Goal: Find specific page/section: Find specific page/section

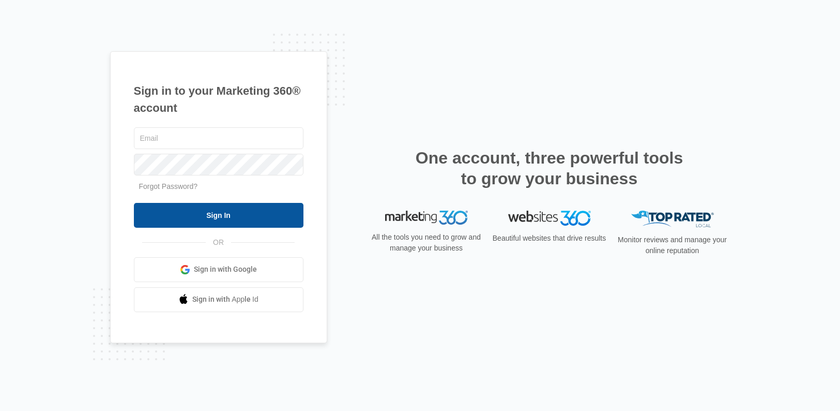
type input "[PERSON_NAME][EMAIL_ADDRESS][PERSON_NAME][DOMAIN_NAME]"
click at [237, 203] on input "Sign In" at bounding box center [219, 215] width 170 height 25
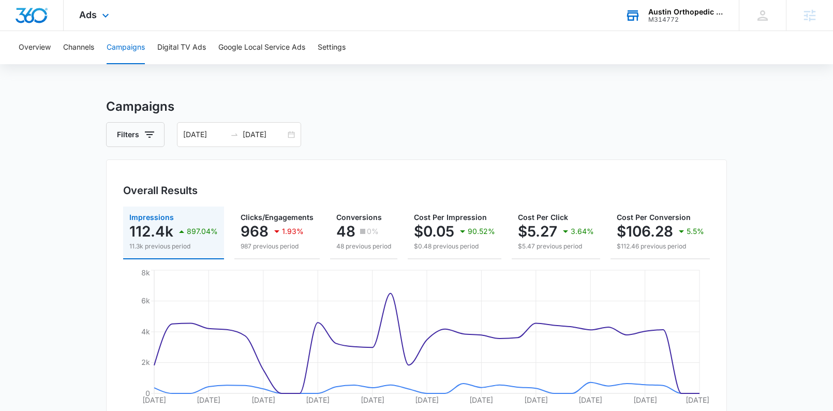
click at [663, 6] on div "Austin Orthopedic Institute M314772 Your Accounts View All" at bounding box center [673, 15] width 129 height 31
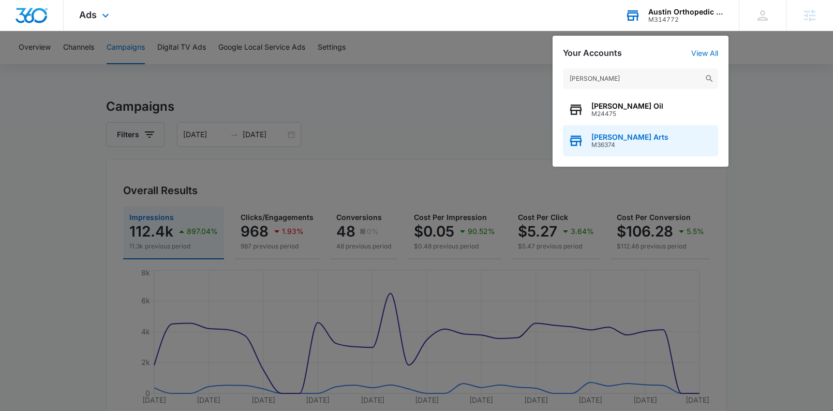
type input "alonzo"
click at [639, 146] on span "M36374" at bounding box center [629, 144] width 77 height 7
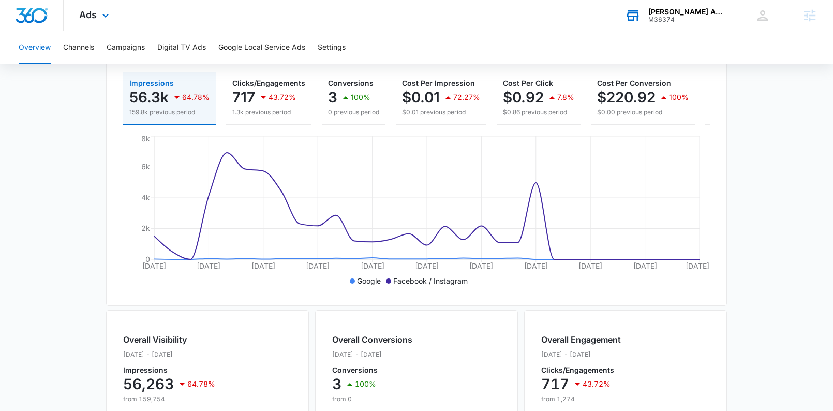
scroll to position [110, 0]
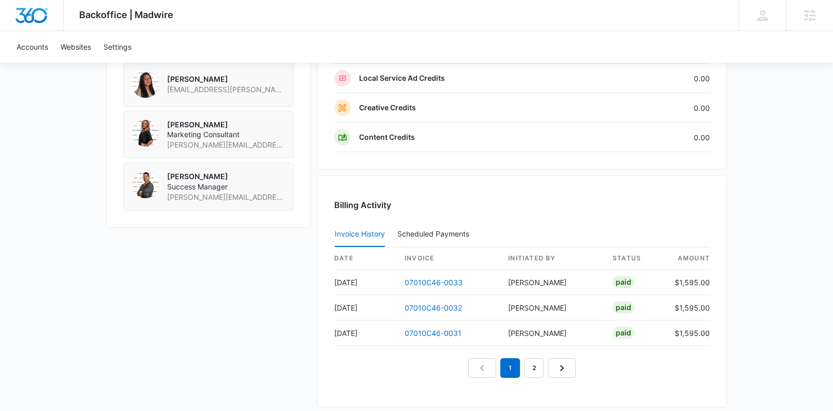
scroll to position [1013, 0]
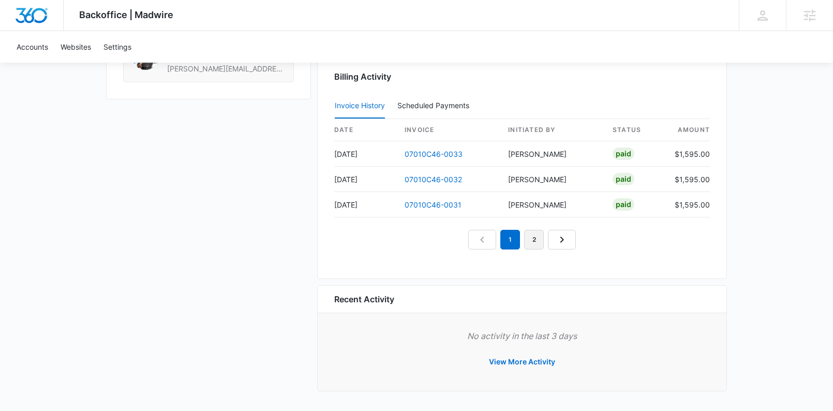
click at [536, 242] on link "2" at bounding box center [534, 240] width 20 height 20
click at [545, 237] on link "3" at bounding box center [546, 240] width 20 height 20
click at [560, 241] on link "4" at bounding box center [558, 240] width 20 height 20
click at [569, 239] on link "5" at bounding box center [570, 240] width 20 height 20
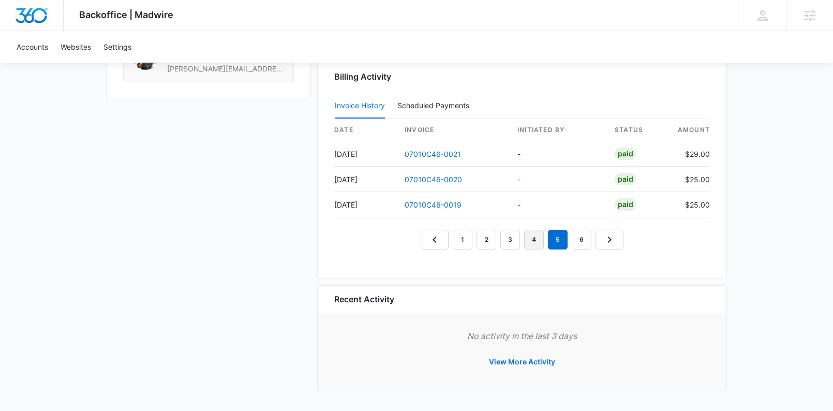
click at [538, 237] on link "4" at bounding box center [534, 240] width 20 height 20
click at [556, 236] on link "5" at bounding box center [558, 240] width 20 height 20
click at [535, 240] on link "4" at bounding box center [534, 240] width 20 height 20
click at [507, 242] on link "3" at bounding box center [510, 240] width 20 height 20
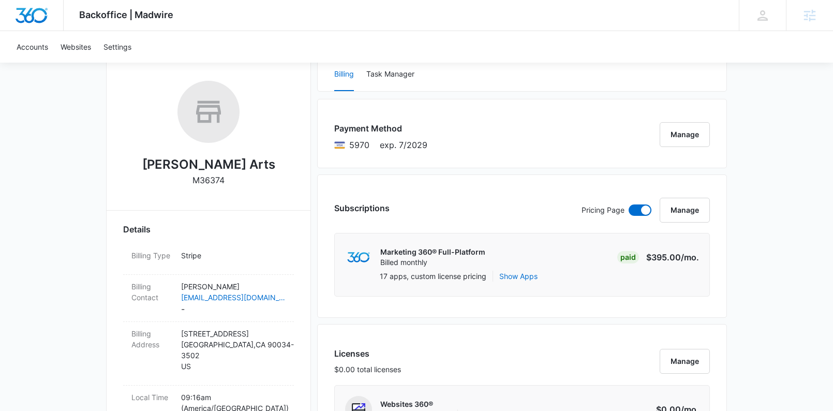
scroll to position [77, 0]
